Goal: Transaction & Acquisition: Purchase product/service

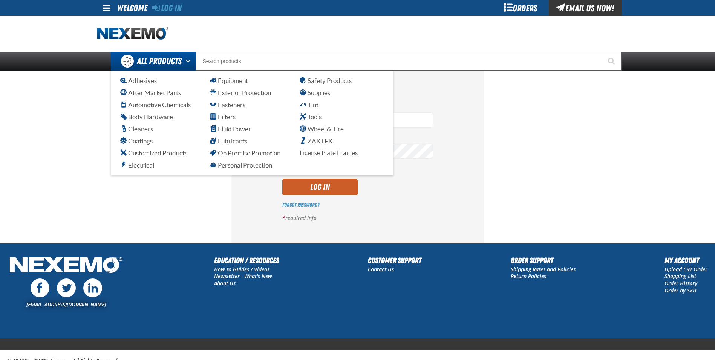
type input "[EMAIL_ADDRESS][DOMAIN_NAME]"
click at [195, 60] on button "Open All Products pages" at bounding box center [189, 61] width 12 height 19
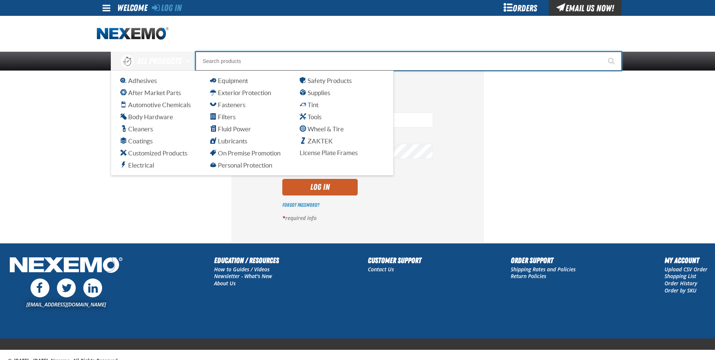
drag, startPoint x: 213, startPoint y: 52, endPoint x: 218, endPoint y: 52, distance: 4.5
click at [215, 52] on input "Search" at bounding box center [409, 61] width 426 height 19
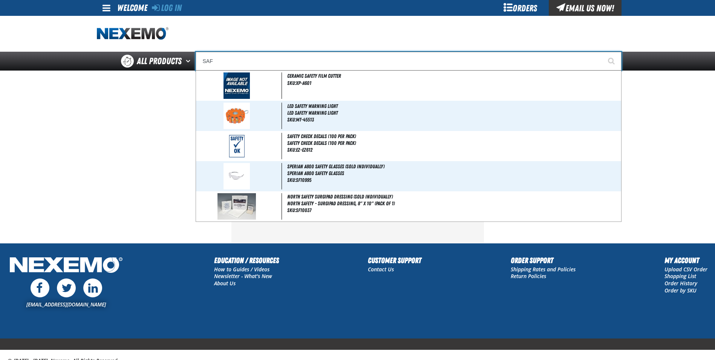
type input "SAFE"
type input "SAFE T Sorb 50 Lb Bag"
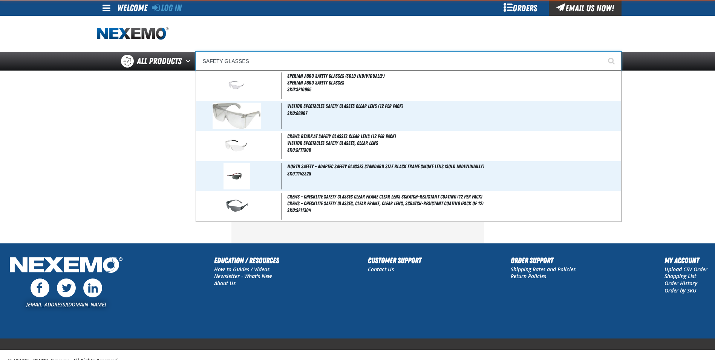
type input "SAFETY GLASSES"
click at [603, 52] on button "Start Searching" at bounding box center [612, 61] width 19 height 19
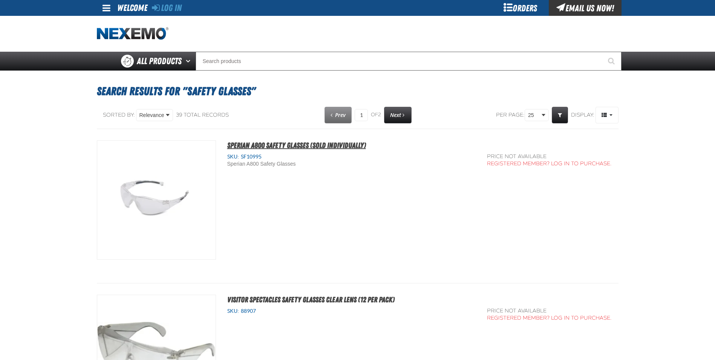
drag, startPoint x: 331, startPoint y: 146, endPoint x: 324, endPoint y: 145, distance: 7.6
click at [332, 147] on span "Sperian A800 Safety Glasses (Sold Individually)" at bounding box center [296, 145] width 139 height 9
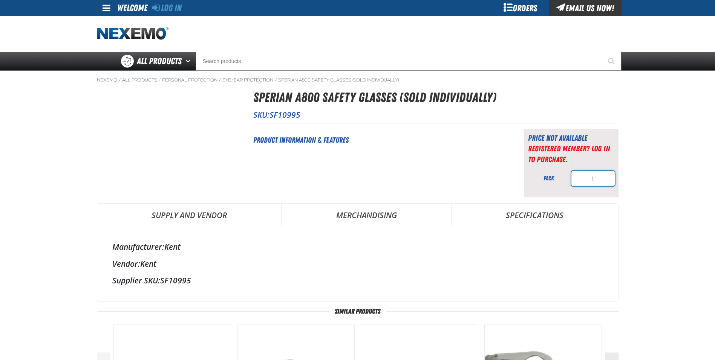
click at [585, 176] on input "1" at bounding box center [593, 178] width 43 height 15
drag, startPoint x: 601, startPoint y: 178, endPoint x: 526, endPoint y: 187, distance: 75.5
click at [526, 187] on div "Price not available Registered Member? Log In to purchase. pack 1" at bounding box center [571, 163] width 94 height 68
type input "20"
click at [489, 179] on div "Product Information & Features" at bounding box center [379, 163] width 252 height 68
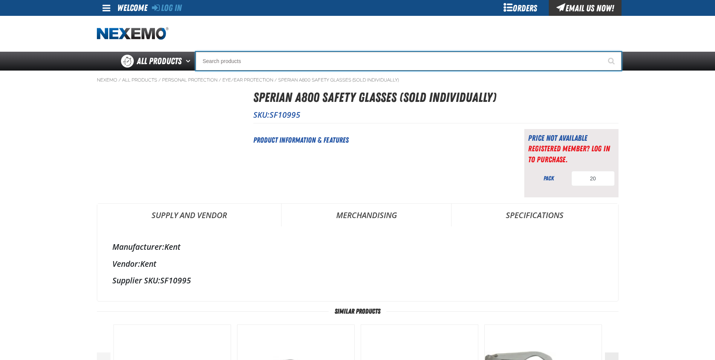
drag, startPoint x: 234, startPoint y: 58, endPoint x: 233, endPoint y: 51, distance: 7.3
click at [234, 58] on input "Search" at bounding box center [409, 61] width 426 height 19
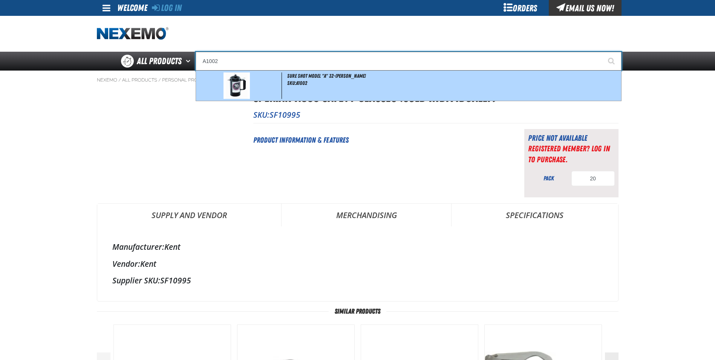
click at [261, 88] on span at bounding box center [240, 85] width 84 height 26
type input "Sure Shot Model "A" 32-Ounce Sprayer"
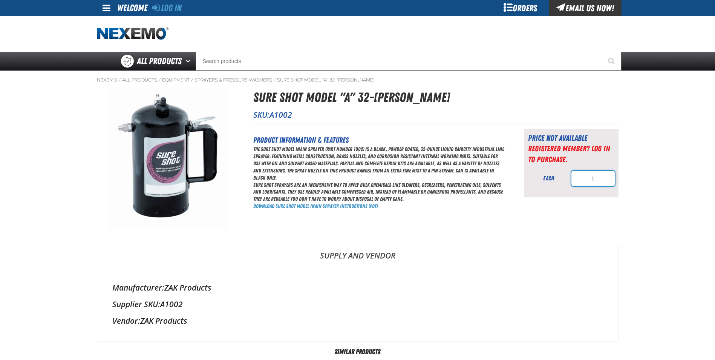
drag, startPoint x: 597, startPoint y: 174, endPoint x: 564, endPoint y: 175, distance: 32.4
click at [564, 175] on div "each 1" at bounding box center [571, 178] width 87 height 15
type input "5"
click at [416, 243] on div "Sure Shot Model "A" 32-Ounce Sprayer SKU: A1002 each" at bounding box center [358, 313] width 522 height 453
click at [560, 190] on div "Price not available Registered Member? Log In to purchase. each 5" at bounding box center [571, 163] width 94 height 68
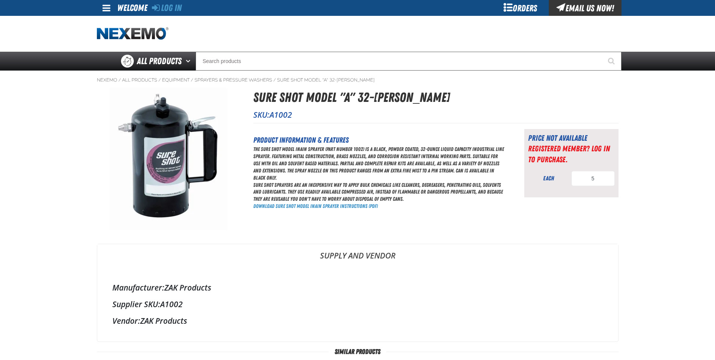
click at [523, 4] on div "Orders" at bounding box center [520, 8] width 57 height 16
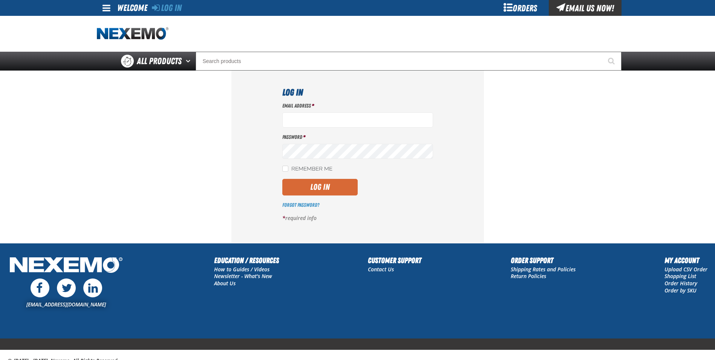
type input "[EMAIL_ADDRESS][DOMAIN_NAME]"
click at [323, 189] on button "Log In" at bounding box center [319, 187] width 75 height 17
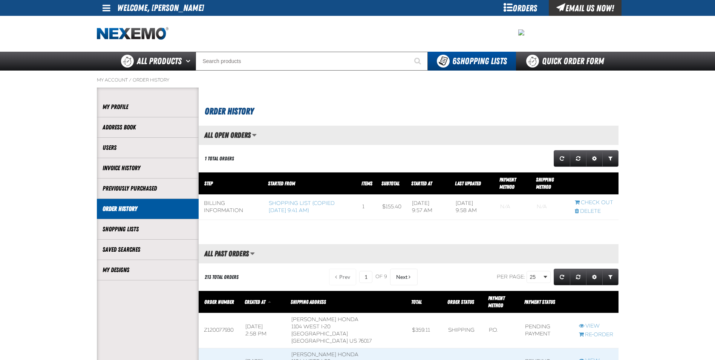
scroll to position [0, 0]
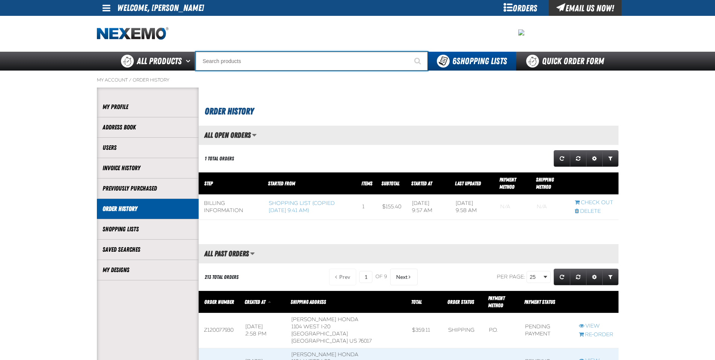
click at [224, 63] on input "Search" at bounding box center [312, 61] width 232 height 19
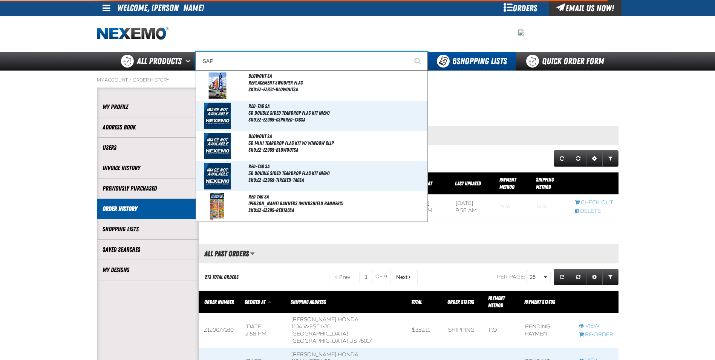
type input "SAFE"
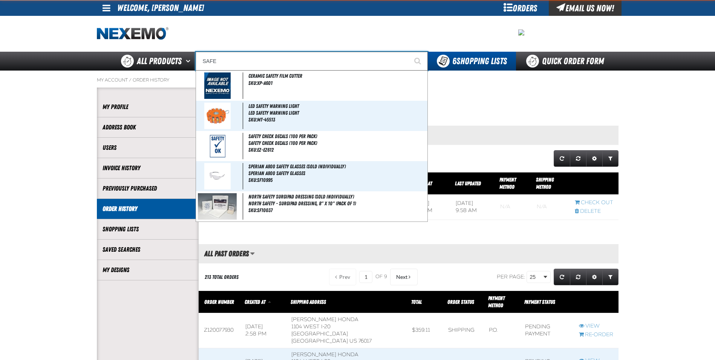
type input "SAFE T Sorb 50 Lb Bag"
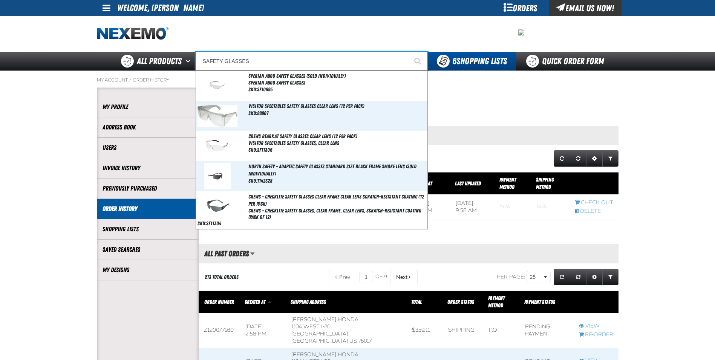
type input "SAFETY GLASSES"
click at [409, 52] on button "Start Searching" at bounding box center [418, 61] width 19 height 19
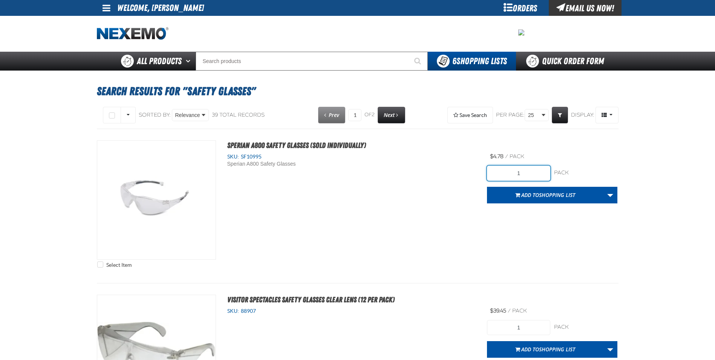
drag, startPoint x: 523, startPoint y: 174, endPoint x: 509, endPoint y: 174, distance: 14.7
click at [510, 174] on input "1" at bounding box center [518, 173] width 63 height 15
type input "20"
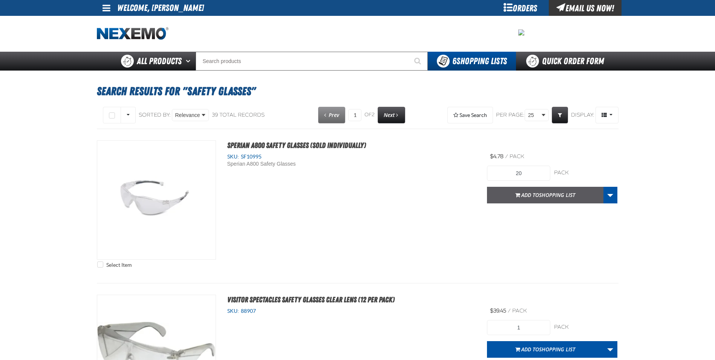
click at [549, 195] on span "Shopping List" at bounding box center [557, 194] width 36 height 7
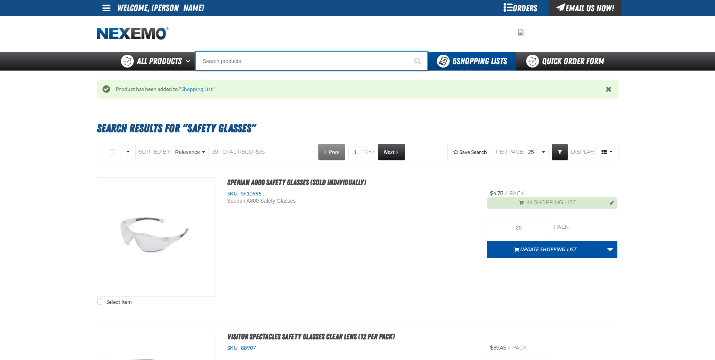
drag, startPoint x: 247, startPoint y: 56, endPoint x: 253, endPoint y: 52, distance: 7.1
click at [246, 56] on input "Search" at bounding box center [312, 61] width 232 height 19
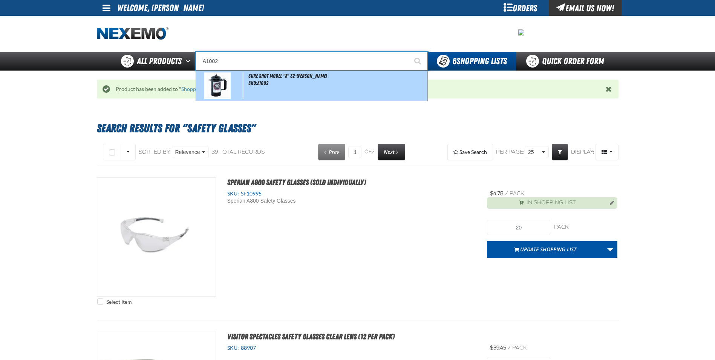
click at [232, 88] on span at bounding box center [221, 85] width 46 height 26
type input "Sure Shot Model "A" 32-[PERSON_NAME]"
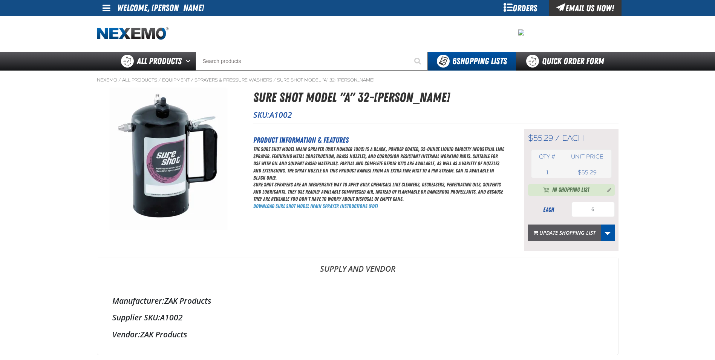
click at [565, 232] on button "Update Shopping List" at bounding box center [564, 232] width 73 height 17
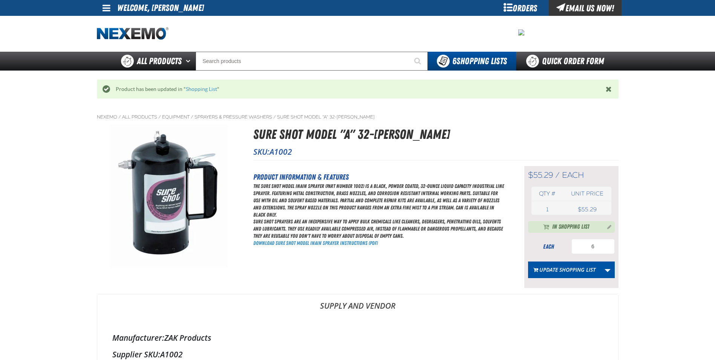
click at [515, 4] on div "Orders" at bounding box center [520, 8] width 57 height 16
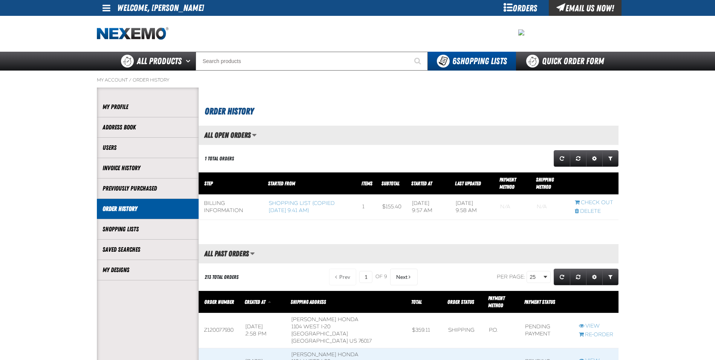
scroll to position [0, 0]
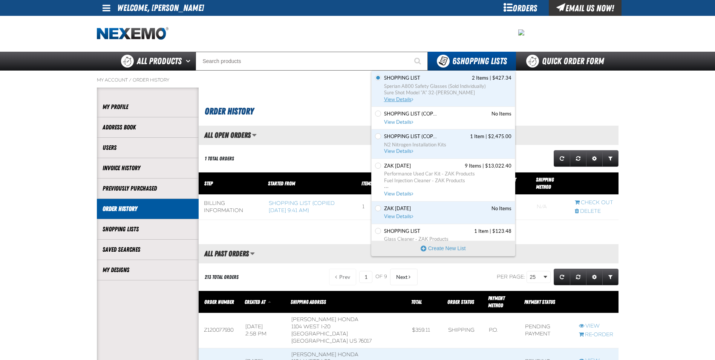
click at [419, 84] on span "Sperian A800 Safety Glasses (Sold Individually)" at bounding box center [447, 86] width 127 height 7
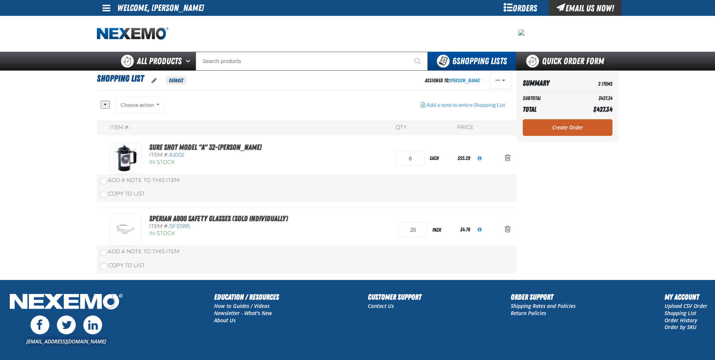
click at [563, 127] on link "Create Order" at bounding box center [568, 127] width 90 height 17
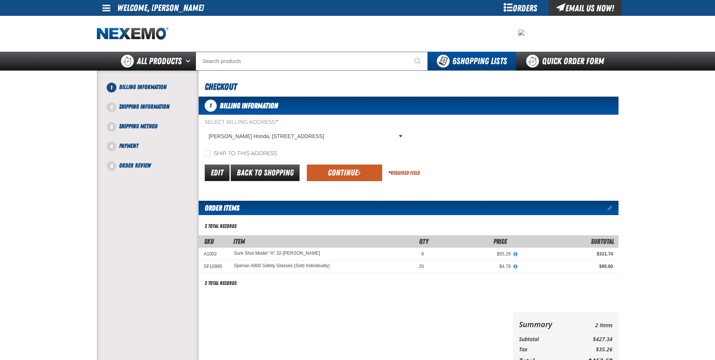
click at [340, 172] on button "Continue" at bounding box center [344, 172] width 75 height 17
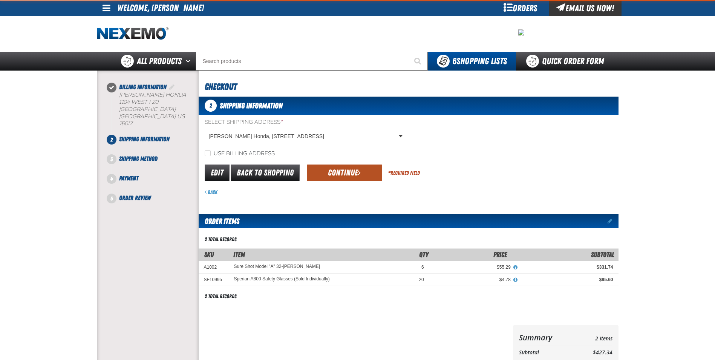
click at [341, 172] on button "Continue" at bounding box center [344, 172] width 75 height 17
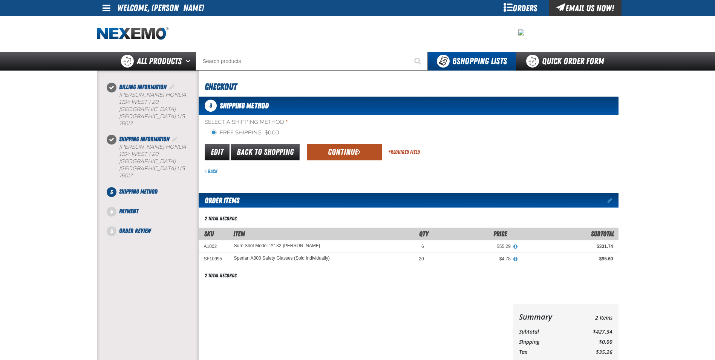
click at [355, 148] on button "Continue" at bounding box center [344, 152] width 75 height 17
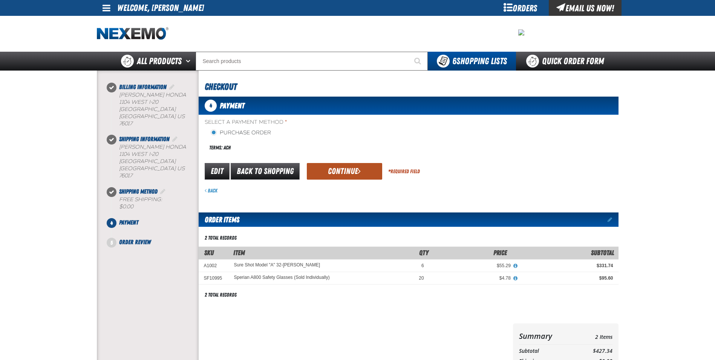
drag, startPoint x: 347, startPoint y: 168, endPoint x: 347, endPoint y: 161, distance: 7.2
click at [347, 169] on button "Continue" at bounding box center [344, 171] width 75 height 17
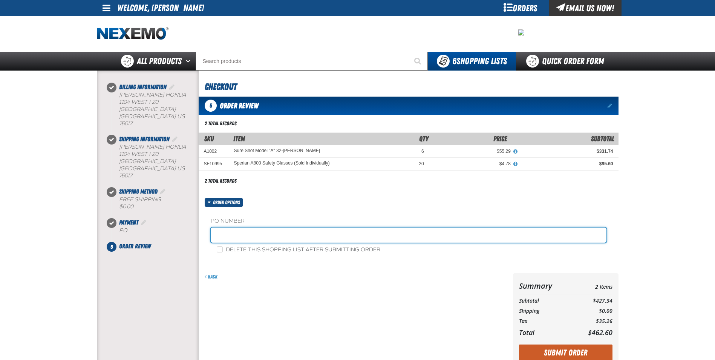
click at [243, 238] on input "text" at bounding box center [409, 234] width 396 height 15
type input "182706"
click at [519, 344] on button "Submit Order" at bounding box center [566, 352] width 94 height 17
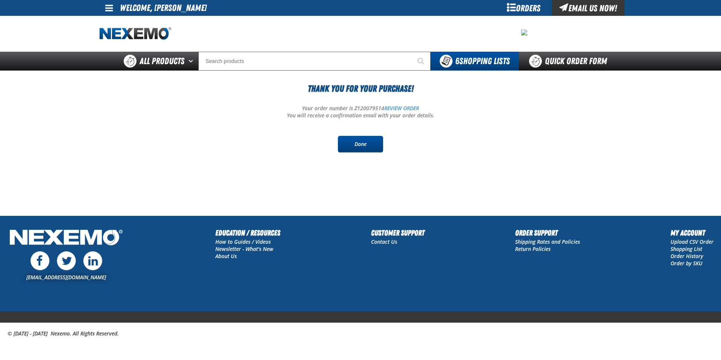
click at [354, 145] on link "Done" at bounding box center [360, 144] width 45 height 17
